Goal: Find specific page/section: Find specific page/section

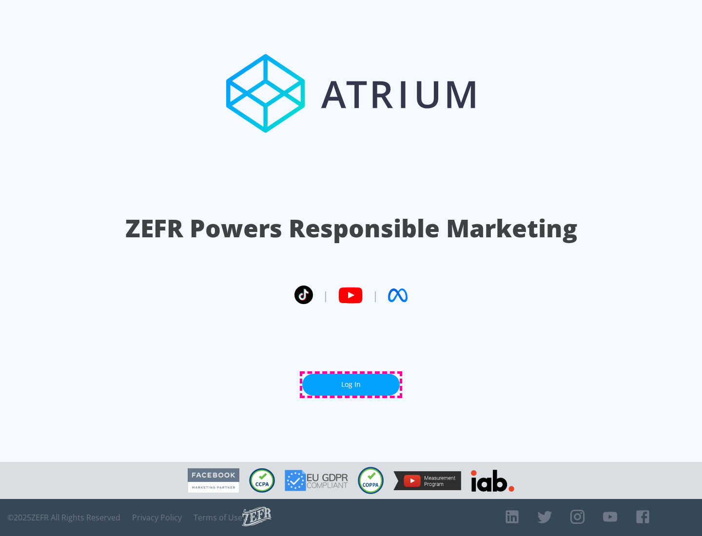
click at [351, 384] on link "Log In" at bounding box center [350, 385] width 97 height 22
